Goal: Task Accomplishment & Management: Use online tool/utility

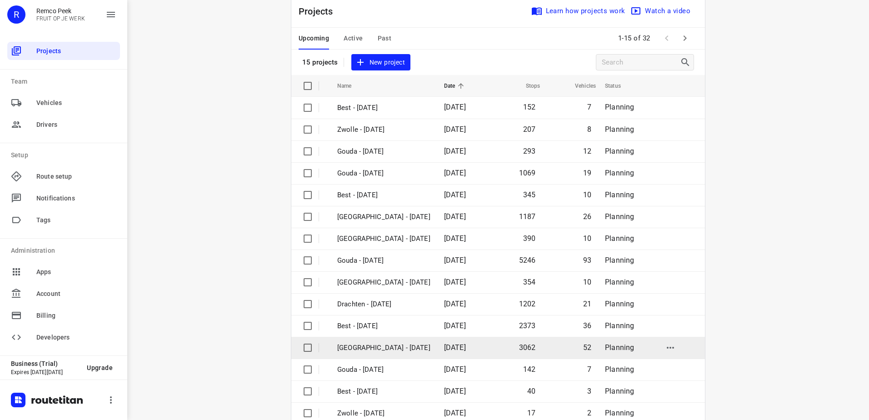
scroll to position [40, 0]
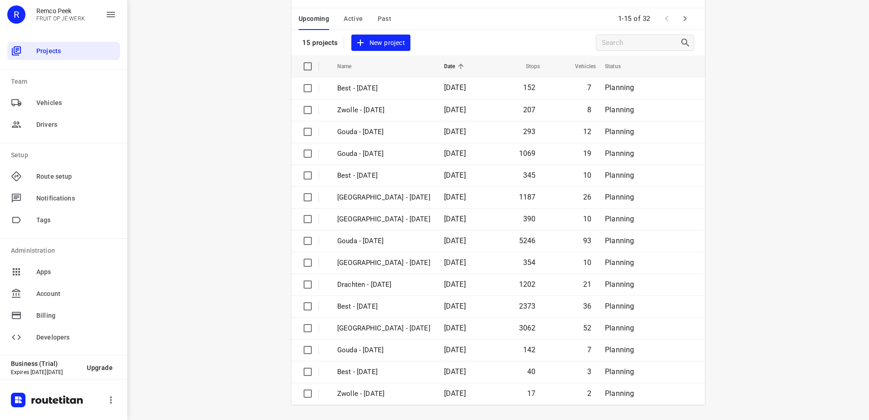
click at [679, 16] on icon "button" at bounding box center [684, 18] width 11 height 11
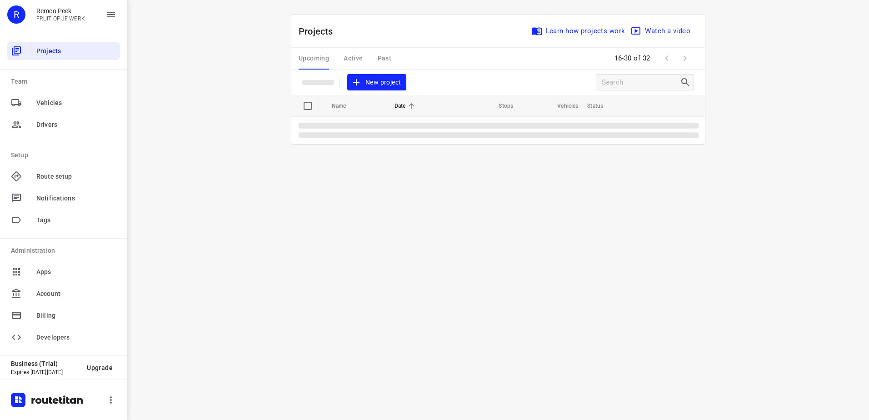
scroll to position [0, 0]
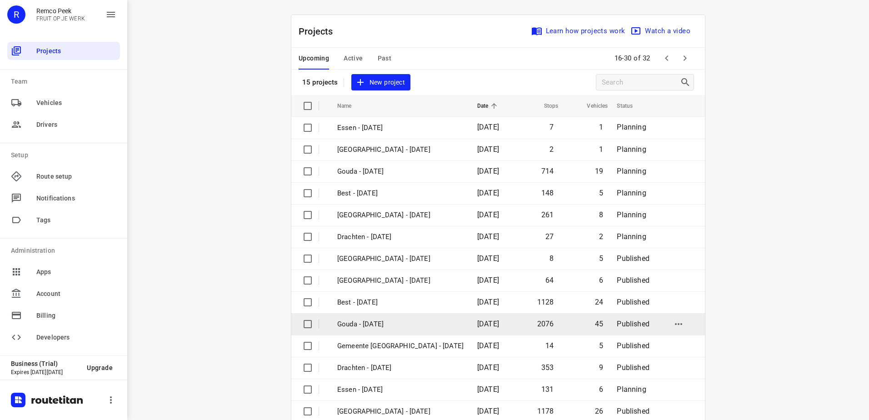
click at [402, 332] on td "Gouda - [DATE]" at bounding box center [399, 324] width 142 height 22
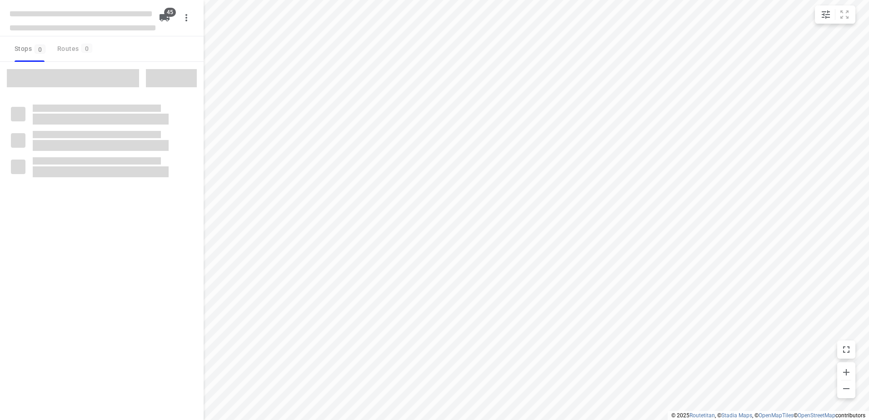
checkbox input "true"
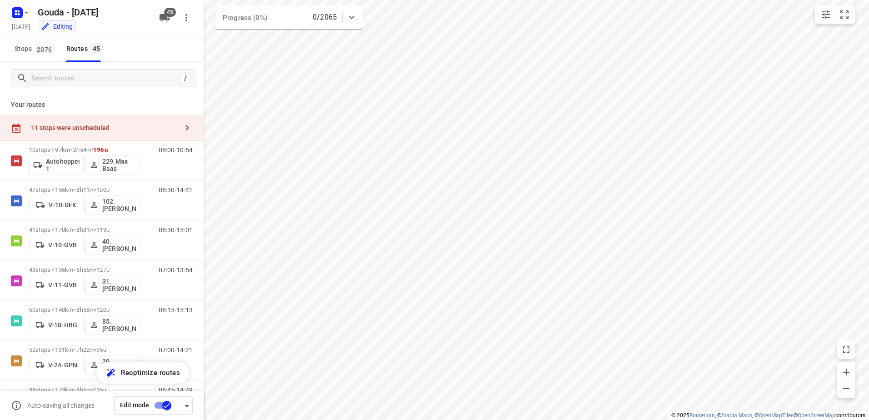
click at [120, 134] on div "11 stops were unscheduled" at bounding box center [102, 128] width 204 height 26
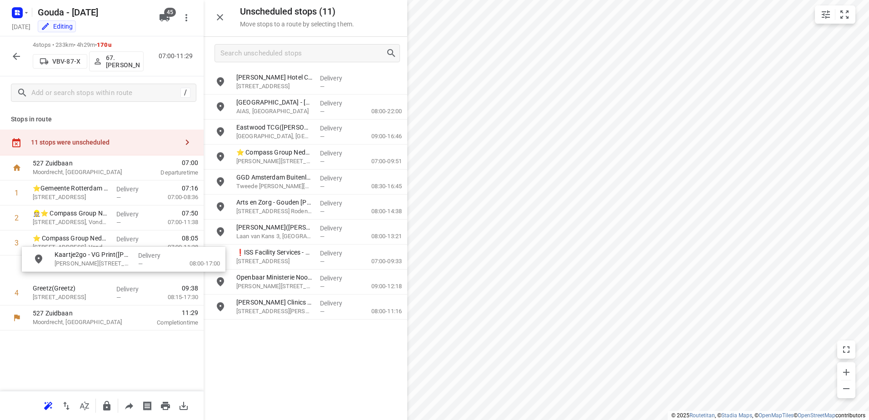
drag, startPoint x: 312, startPoint y: 113, endPoint x: 114, endPoint y: 268, distance: 251.1
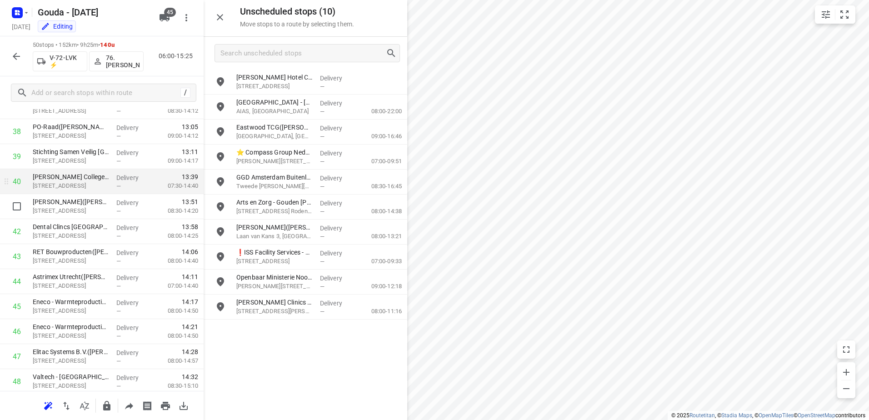
scroll to position [973, 0]
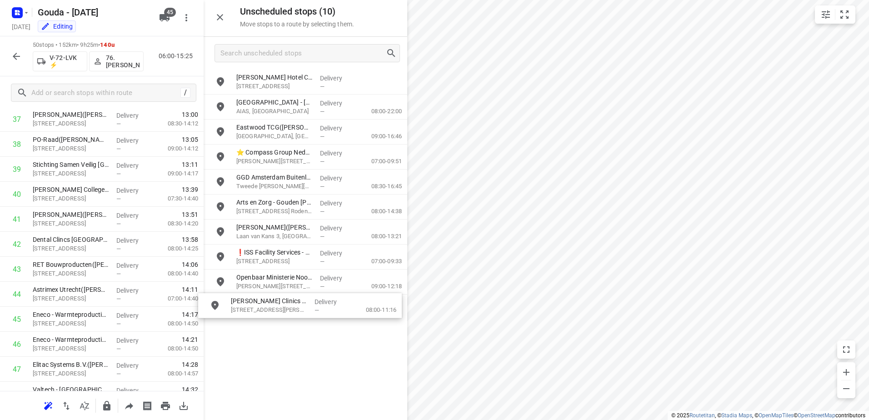
drag, startPoint x: 284, startPoint y: 306, endPoint x: 275, endPoint y: 305, distance: 9.1
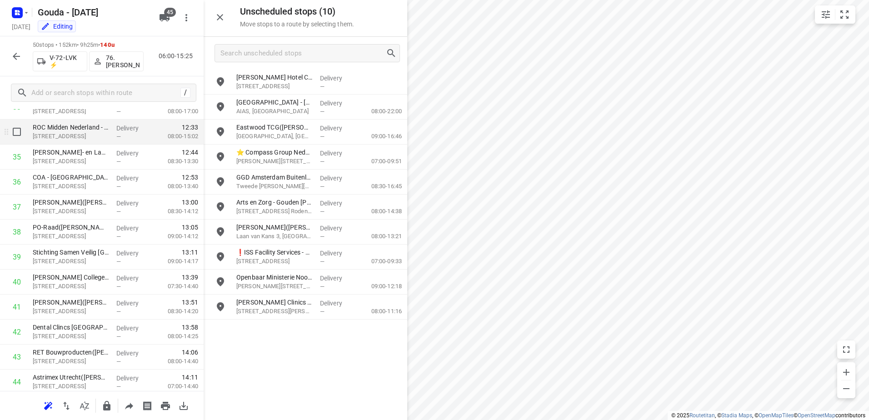
scroll to position [882, 0]
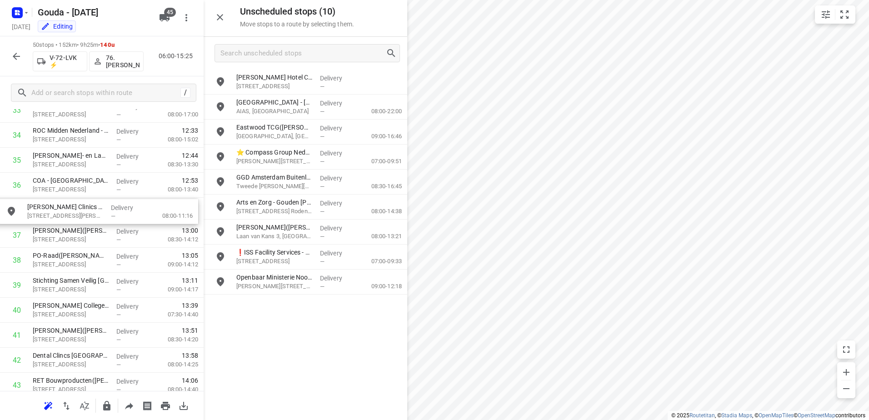
drag, startPoint x: 267, startPoint y: 311, endPoint x: 50, endPoint y: 210, distance: 239.3
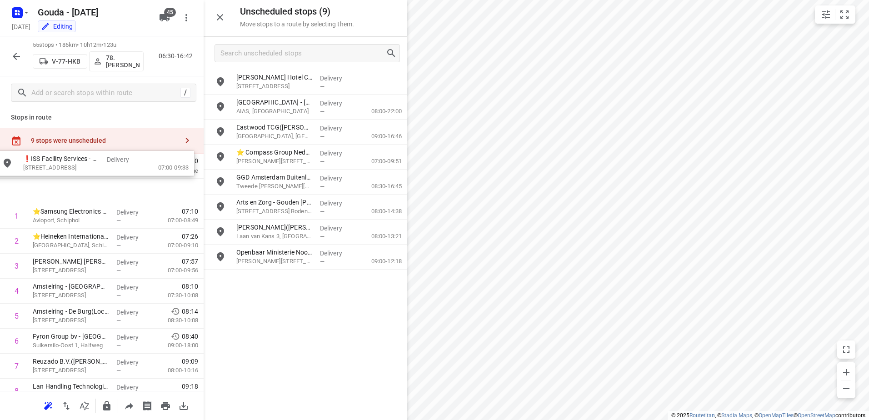
scroll to position [0, 0]
drag, startPoint x: 315, startPoint y: 255, endPoint x: 92, endPoint y: 184, distance: 234.1
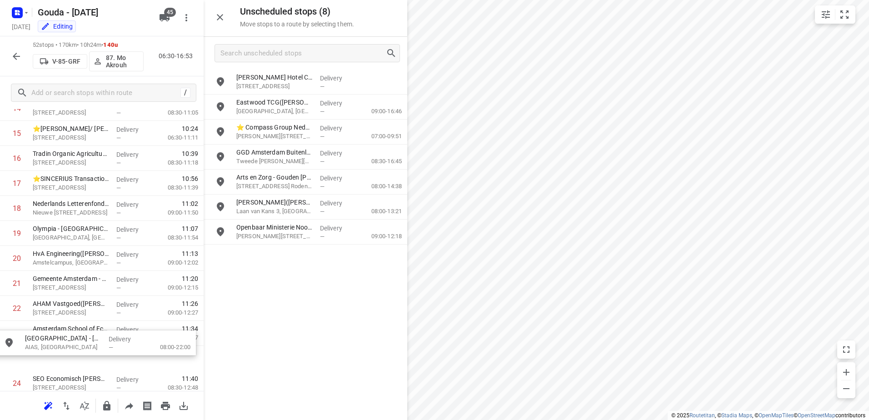
scroll to position [426, 0]
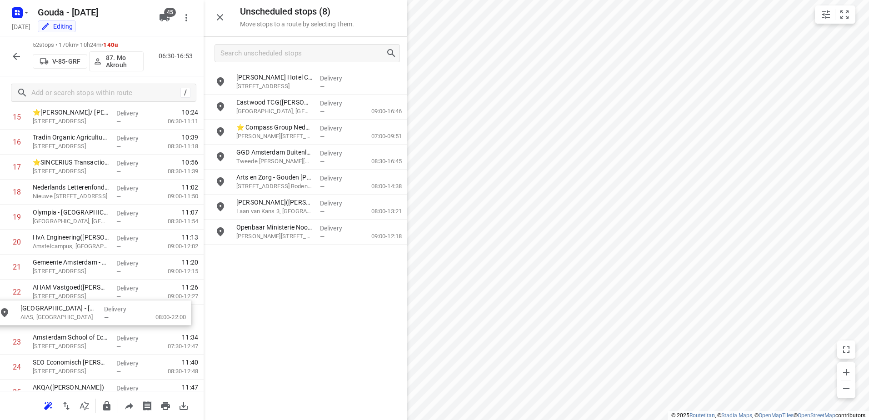
drag, startPoint x: 306, startPoint y: 109, endPoint x: 100, endPoint y: 315, distance: 290.8
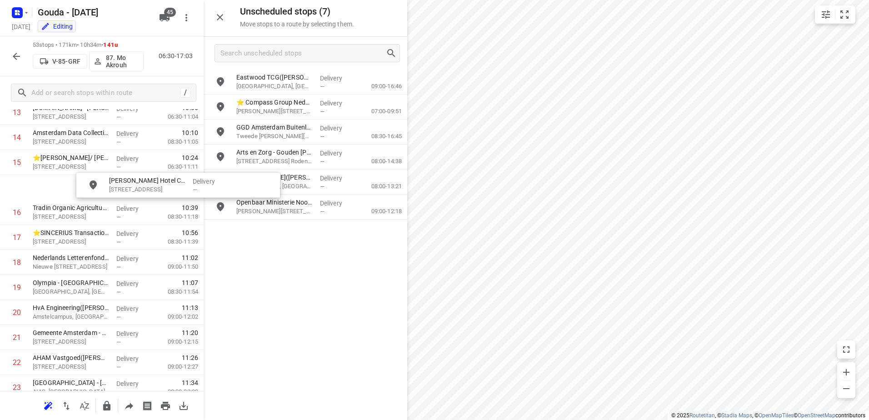
scroll to position [378, 0]
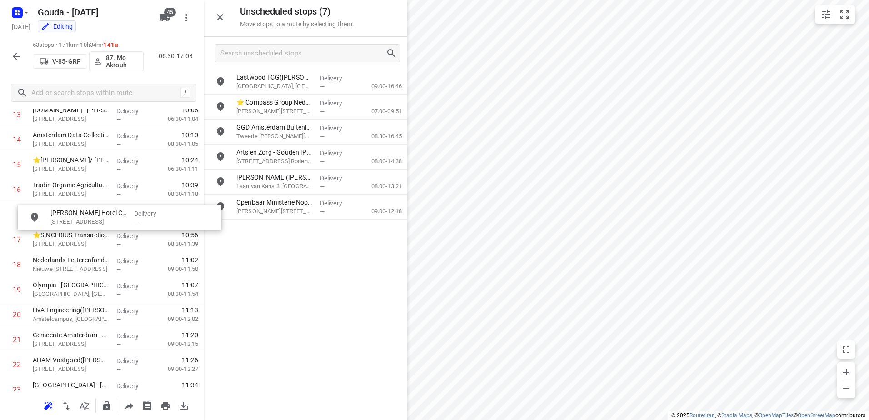
drag, startPoint x: 306, startPoint y: 78, endPoint x: 112, endPoint y: 216, distance: 238.1
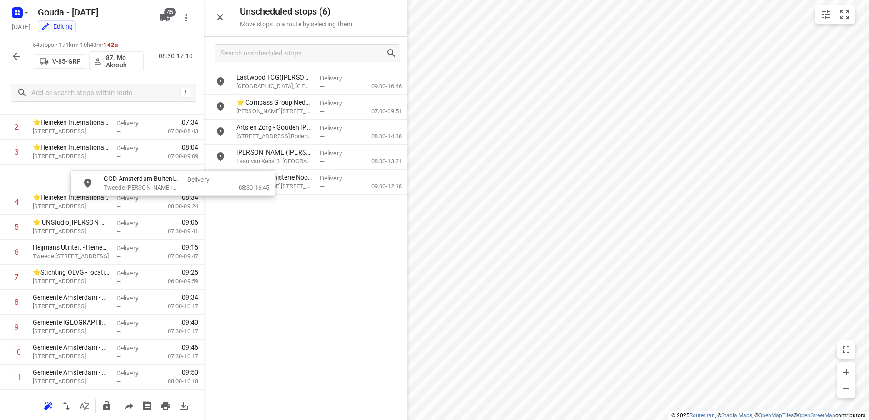
scroll to position [89, 0]
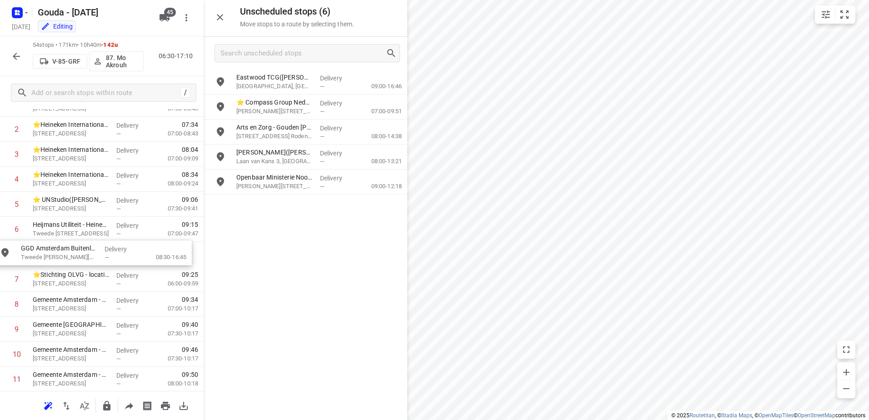
drag, startPoint x: 239, startPoint y: 159, endPoint x: 98, endPoint y: 253, distance: 169.7
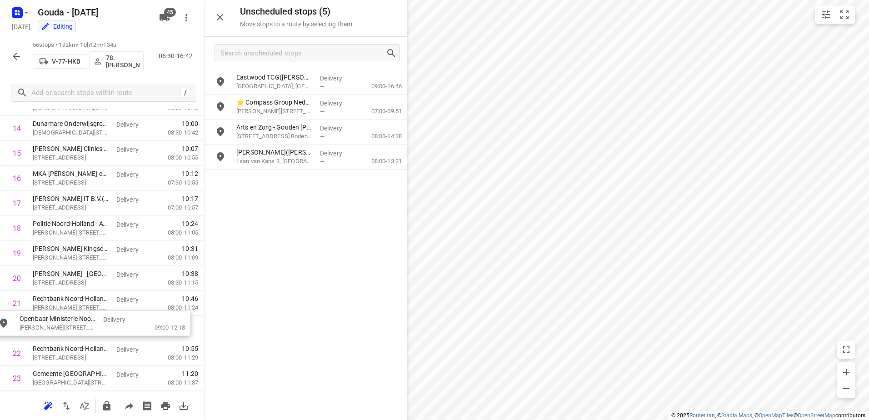
drag, startPoint x: 318, startPoint y: 182, endPoint x: 105, endPoint y: 320, distance: 253.2
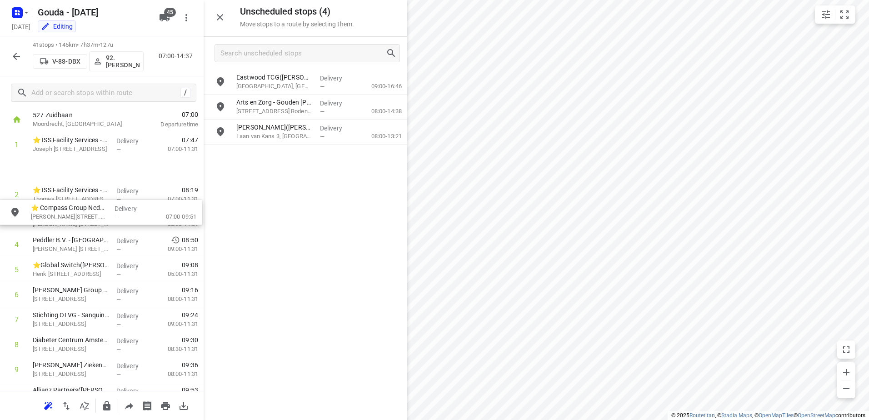
scroll to position [0, 0]
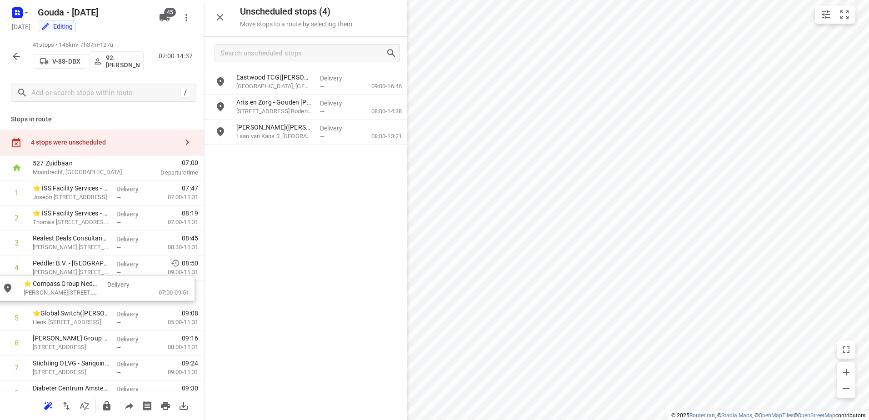
drag, startPoint x: 337, startPoint y: 101, endPoint x: 121, endPoint y: 284, distance: 283.0
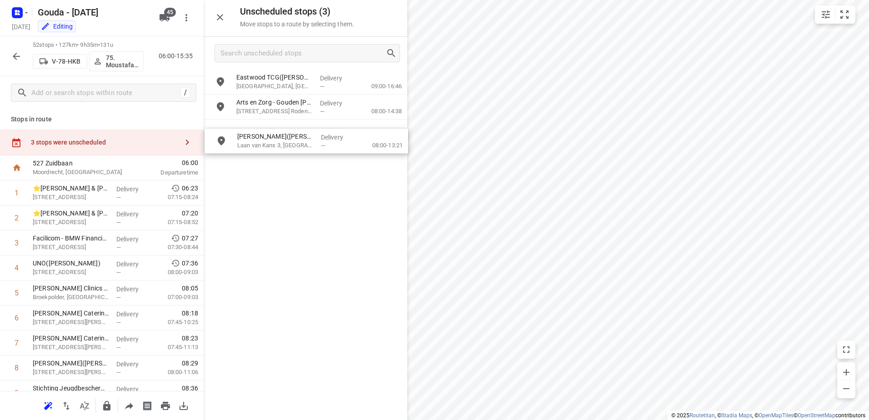
drag, startPoint x: 280, startPoint y: 127, endPoint x: 280, endPoint y: 139, distance: 11.8
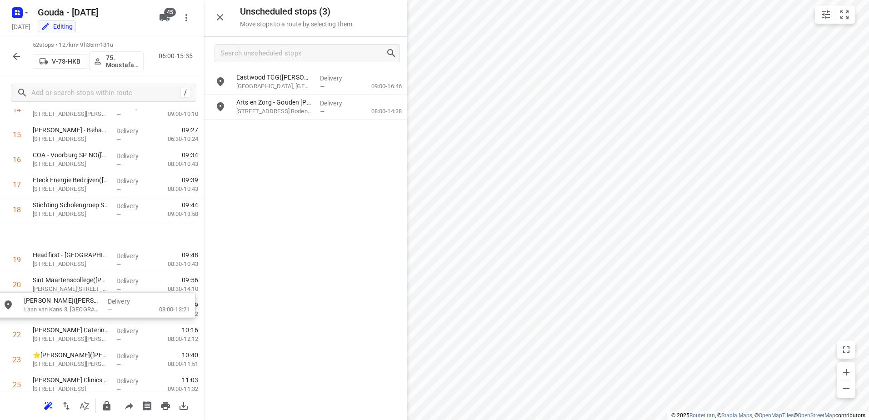
scroll to position [522, 0]
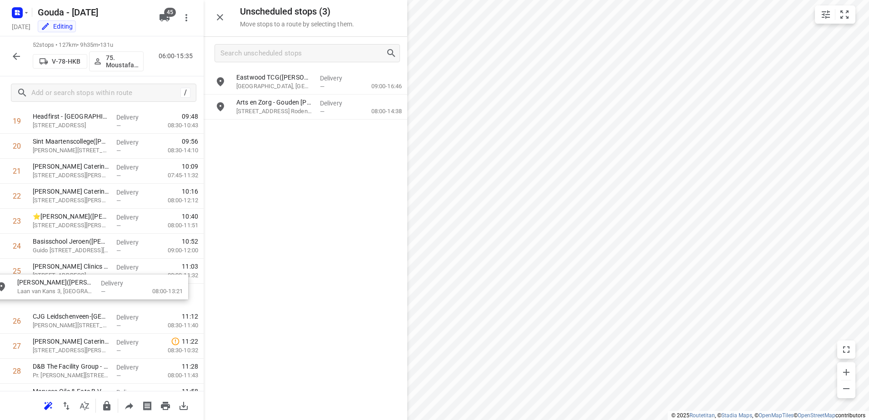
drag, startPoint x: 302, startPoint y: 126, endPoint x: 80, endPoint y: 283, distance: 271.8
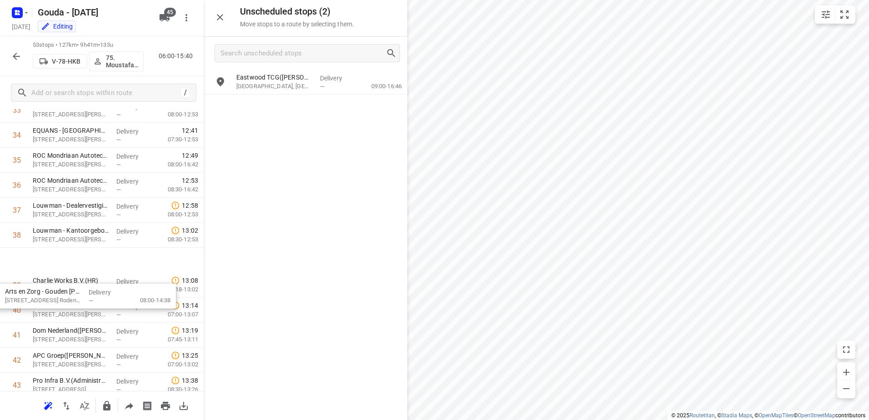
scroll to position [1021, 0]
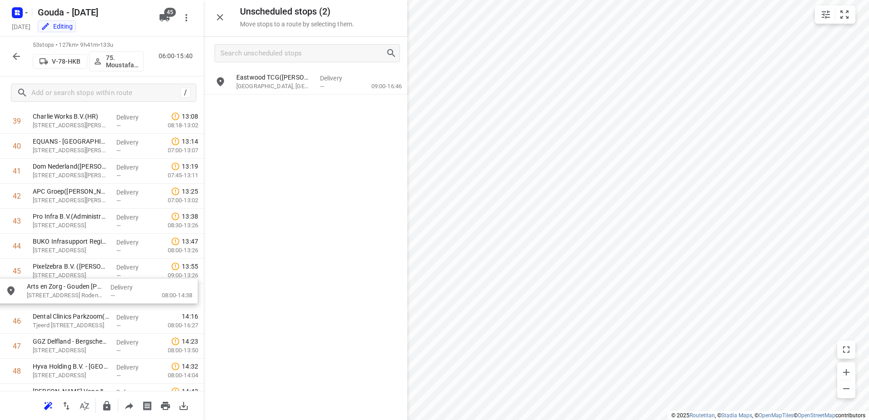
drag, startPoint x: 275, startPoint y: 99, endPoint x: 64, endPoint y: 283, distance: 280.2
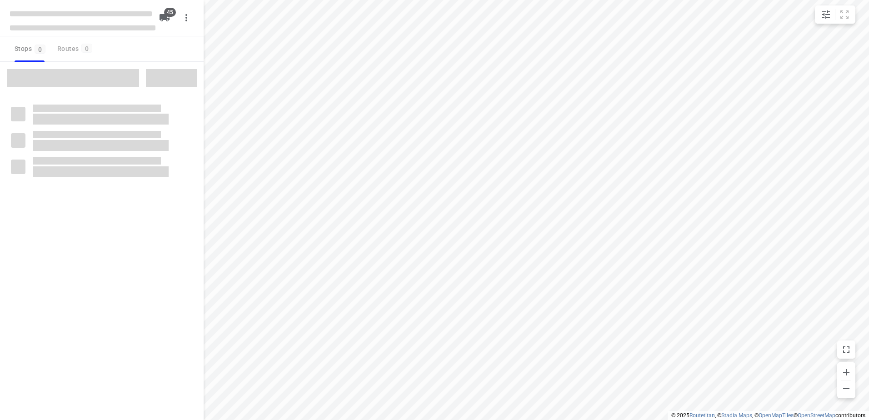
checkbox input "true"
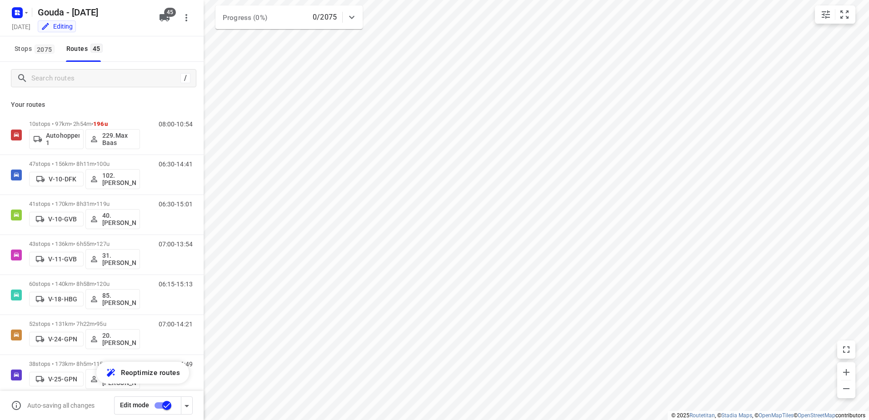
click at [189, 405] on icon "button" at bounding box center [186, 405] width 11 height 11
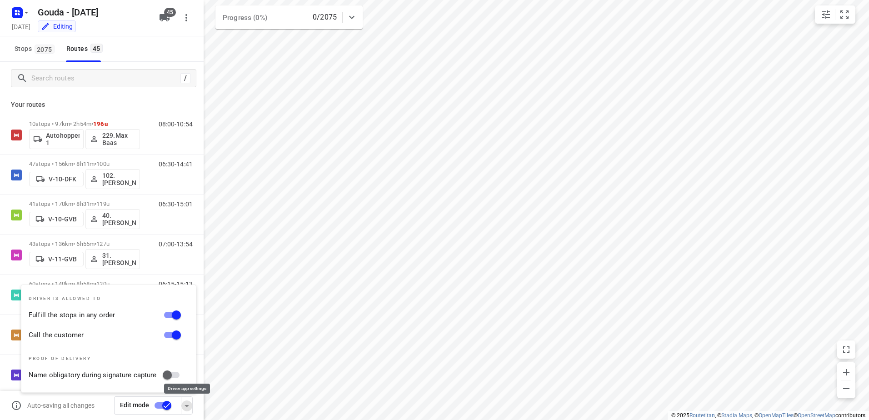
click at [189, 405] on icon "button" at bounding box center [186, 405] width 11 height 11
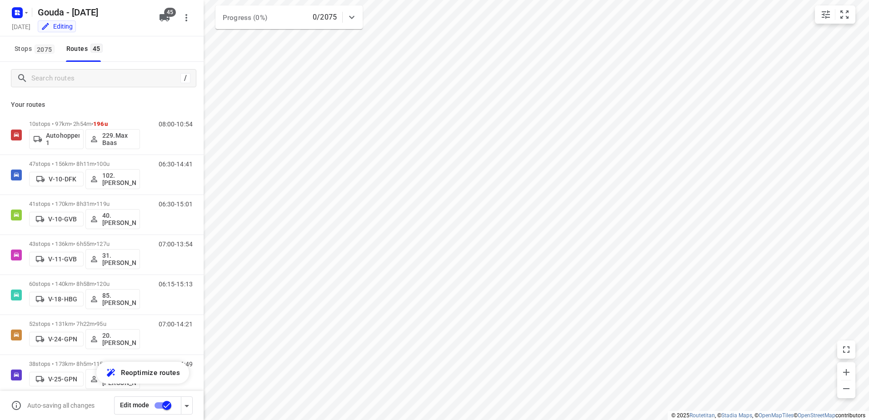
click at [160, 406] on input "checkbox" at bounding box center [167, 405] width 52 height 17
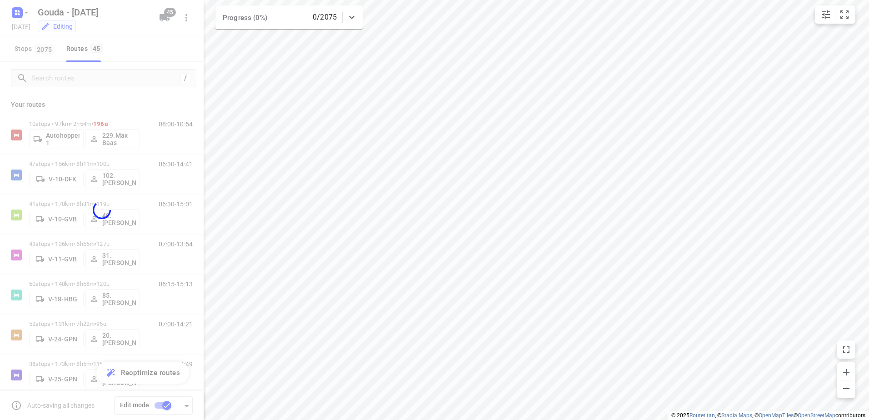
checkbox input "false"
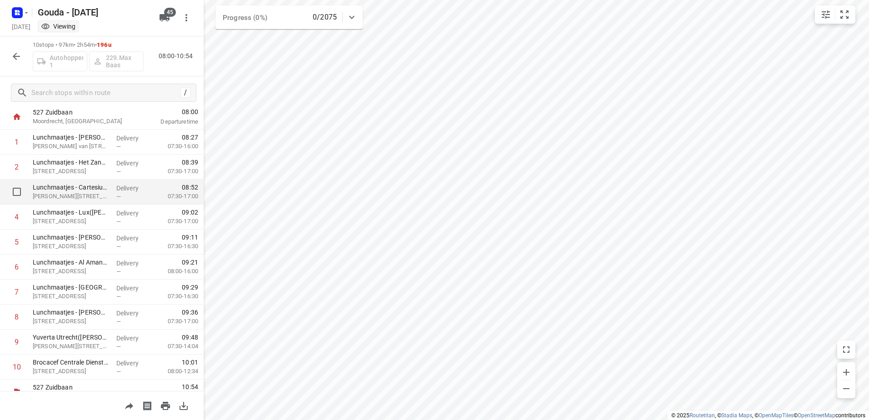
scroll to position [39, 0]
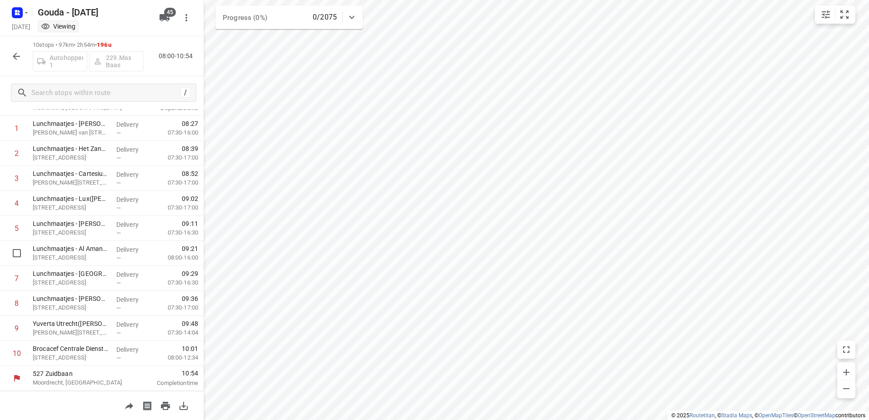
click at [23, 55] on button "button" at bounding box center [16, 56] width 18 height 18
